Goal: Navigation & Orientation: Find specific page/section

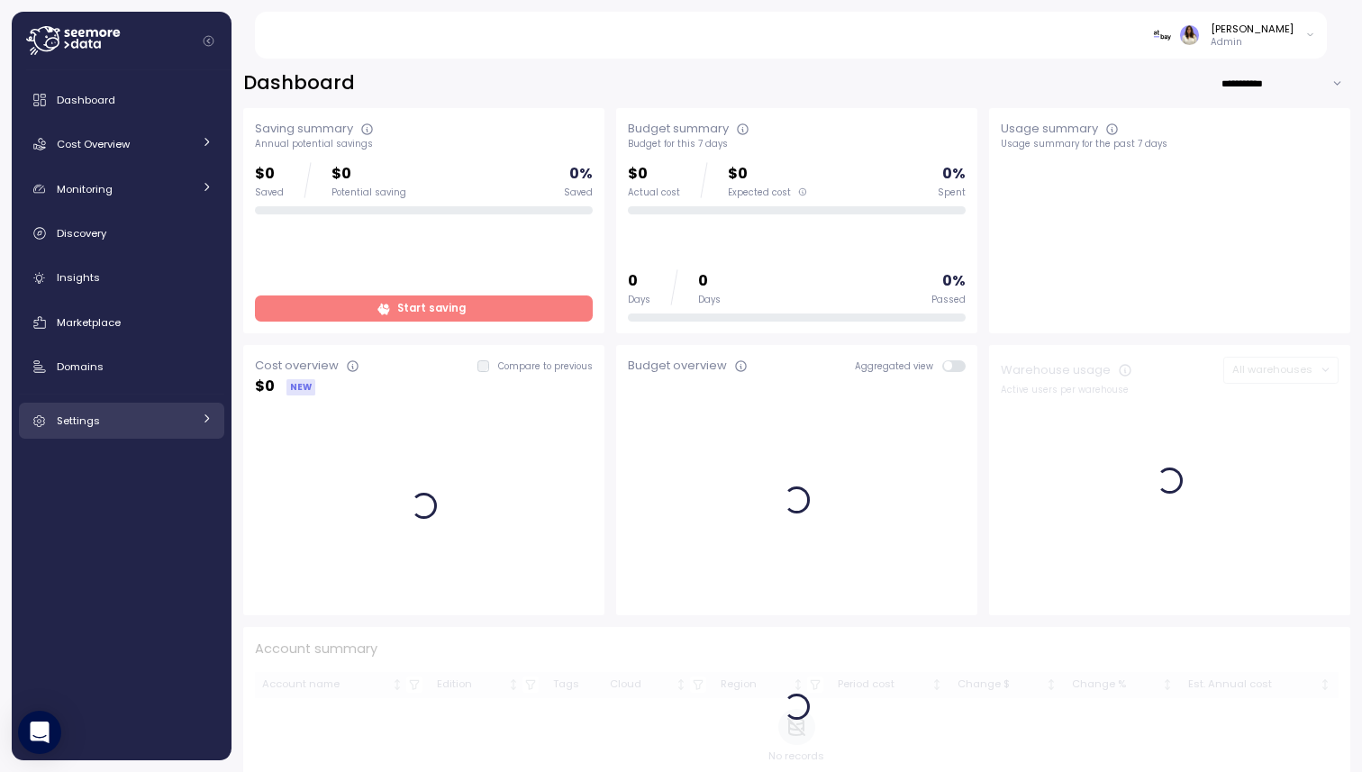
click at [201, 421] on icon at bounding box center [207, 418] width 12 height 12
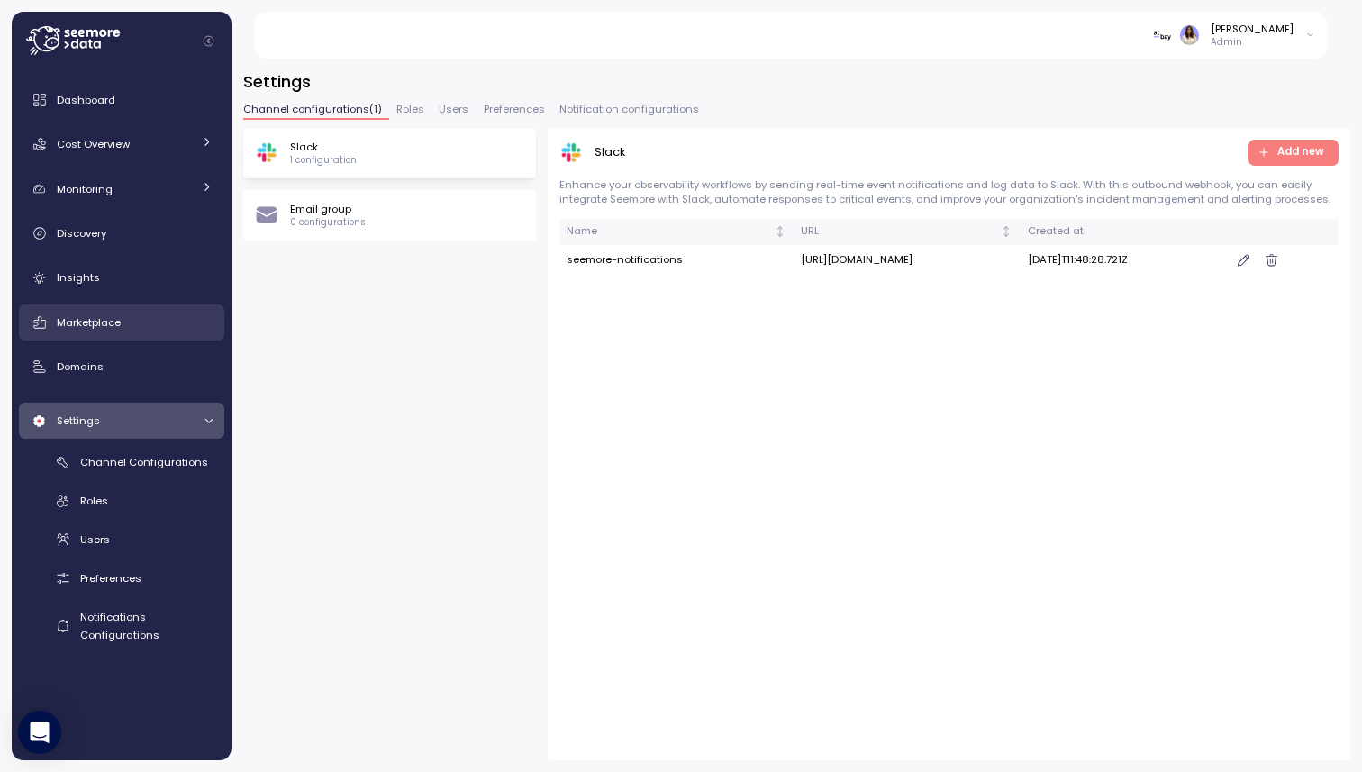
click at [181, 315] on div "Marketplace" at bounding box center [135, 322] width 156 height 18
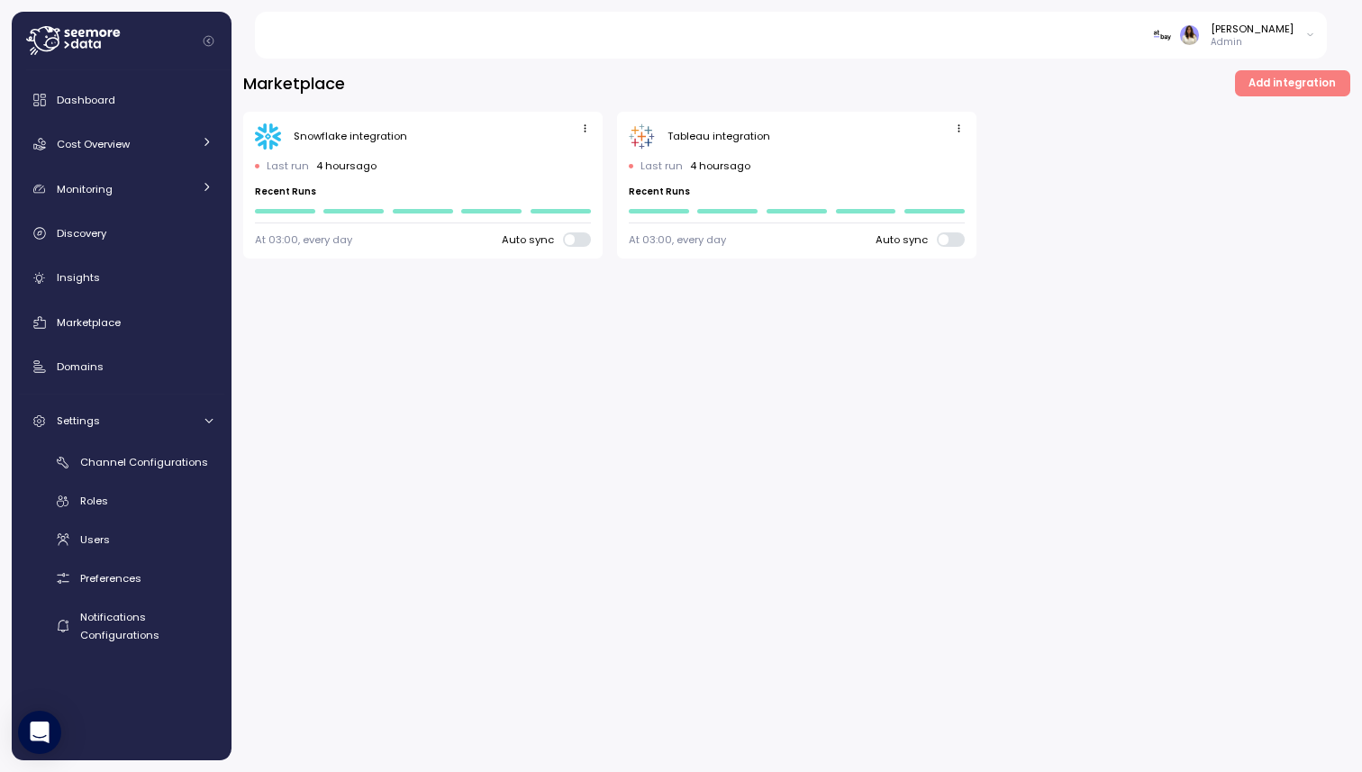
click at [321, 80] on h3 "Marketplace" at bounding box center [294, 83] width 102 height 23
copy h3 "Marketplace"
